Goal: Use online tool/utility: Utilize a website feature to perform a specific function

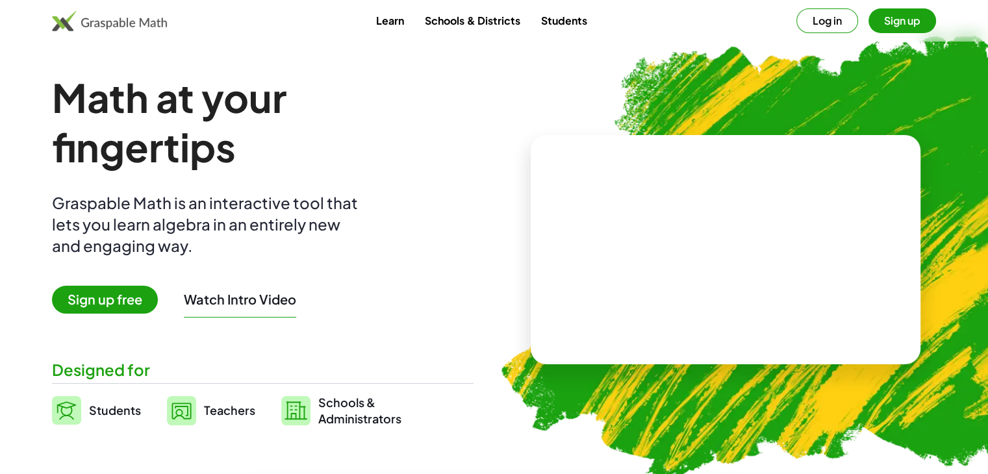
click at [833, 24] on button "Log in" at bounding box center [827, 20] width 62 height 25
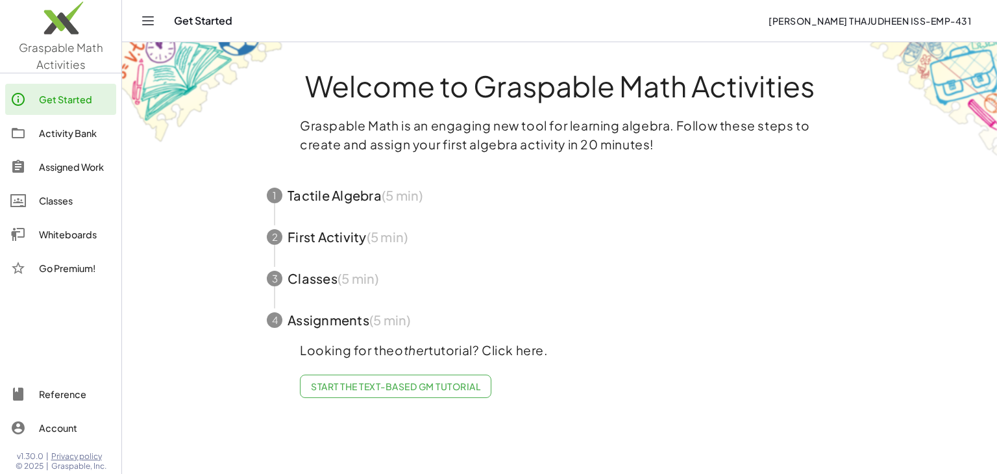
click at [608, 224] on span "button" at bounding box center [559, 237] width 617 height 42
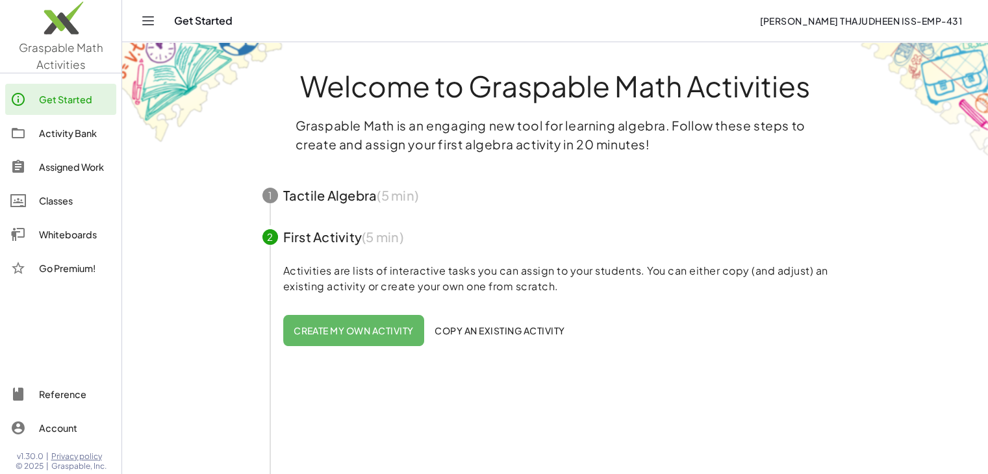
click at [61, 234] on div "Whiteboards" at bounding box center [75, 235] width 72 height 16
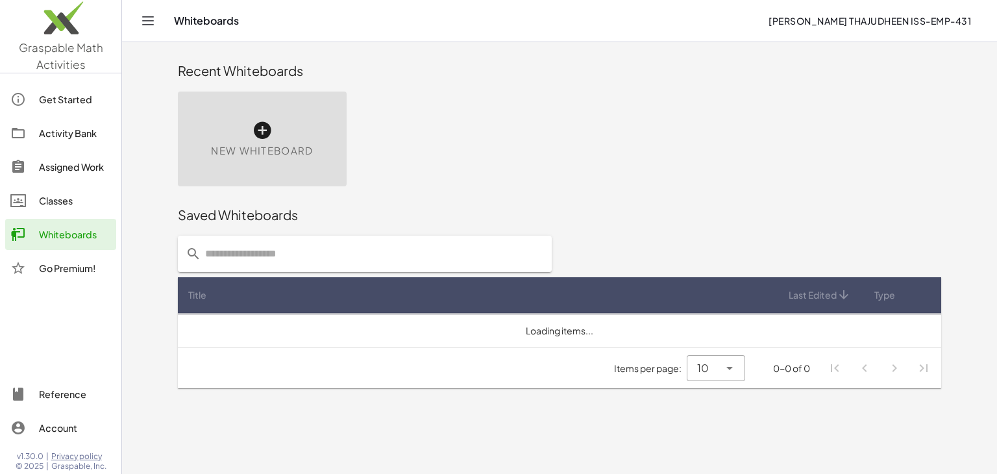
click at [228, 141] on div "New Whiteboard" at bounding box center [262, 139] width 169 height 95
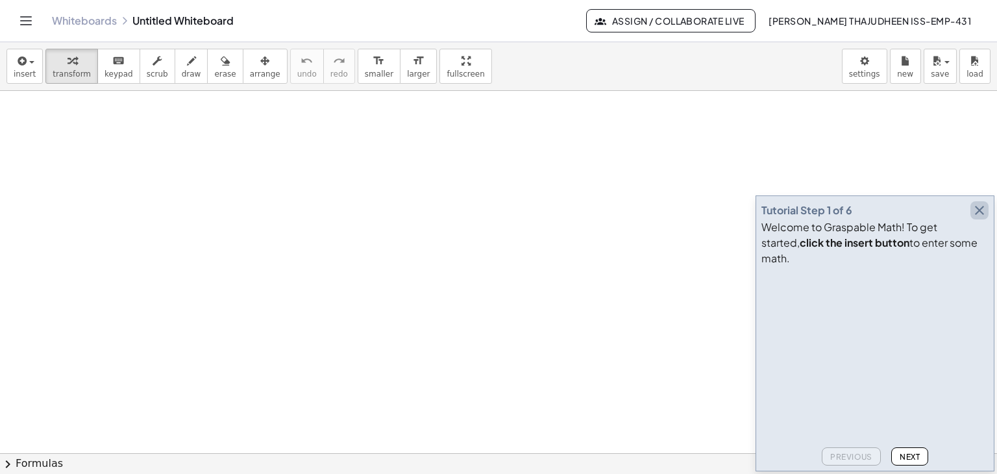
click at [982, 218] on icon "button" at bounding box center [980, 211] width 16 height 16
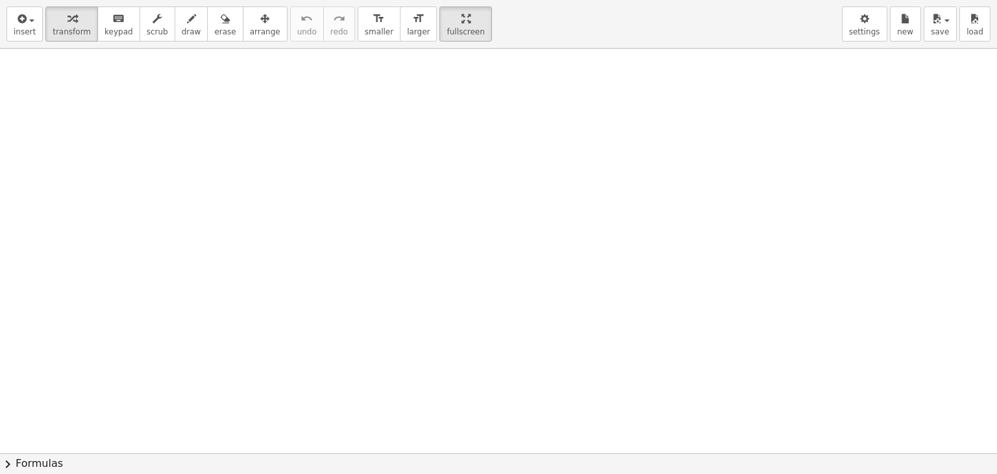
click at [431, 130] on div "insert select one: Math Expression Function Text Youtube Video Graphing Geometr…" at bounding box center [498, 237] width 997 height 474
